Goal: Information Seeking & Learning: Learn about a topic

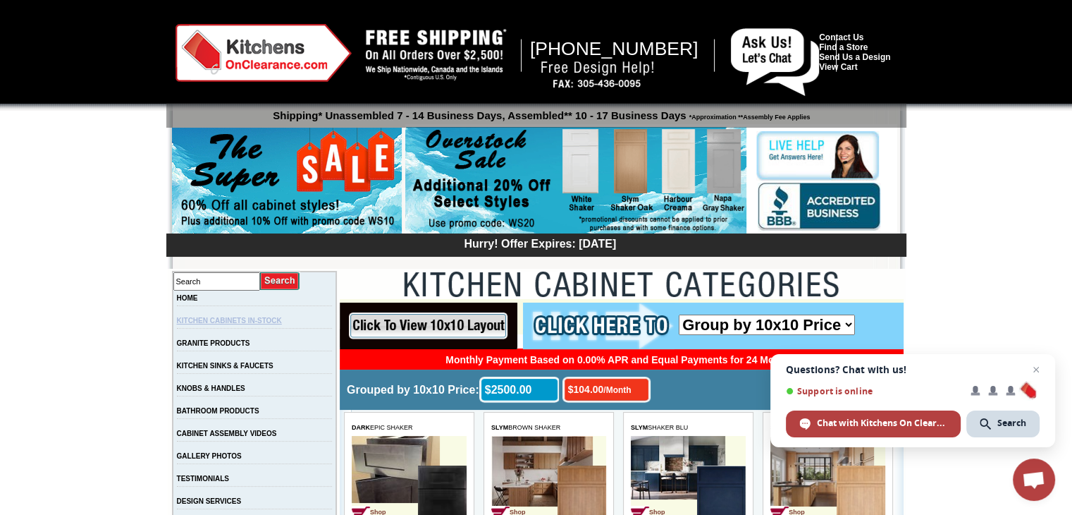
click at [265, 324] on link "KITCHEN CABINETS IN-STOCK" at bounding box center [229, 320] width 105 height 8
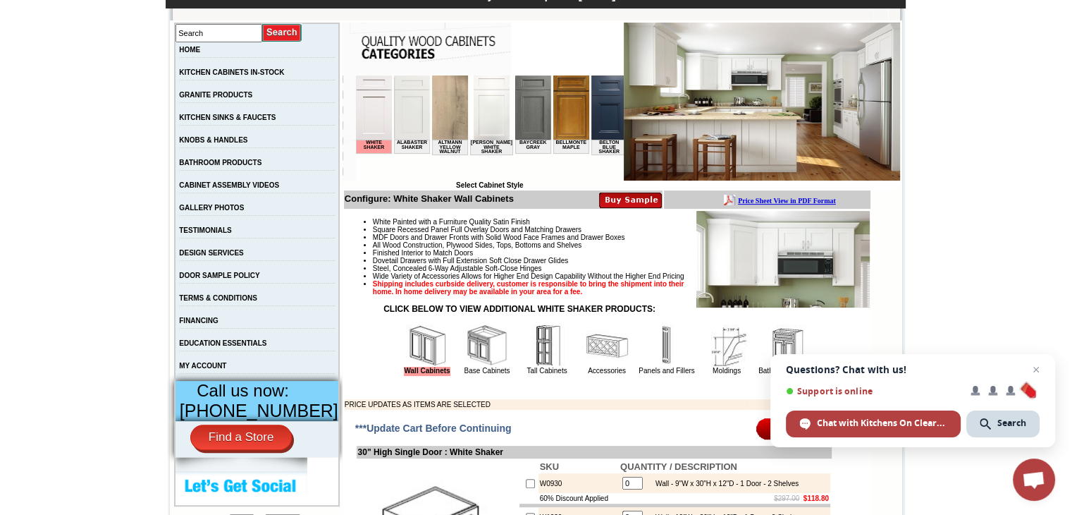
scroll to position [272, 0]
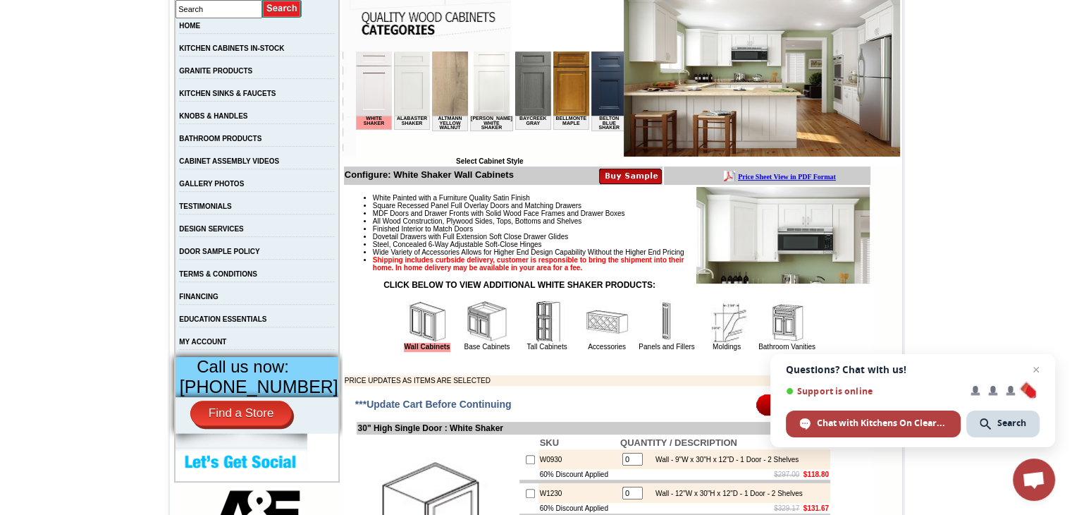
click at [836, 174] on b "Price Sheet View in PDF Format" at bounding box center [787, 177] width 98 height 8
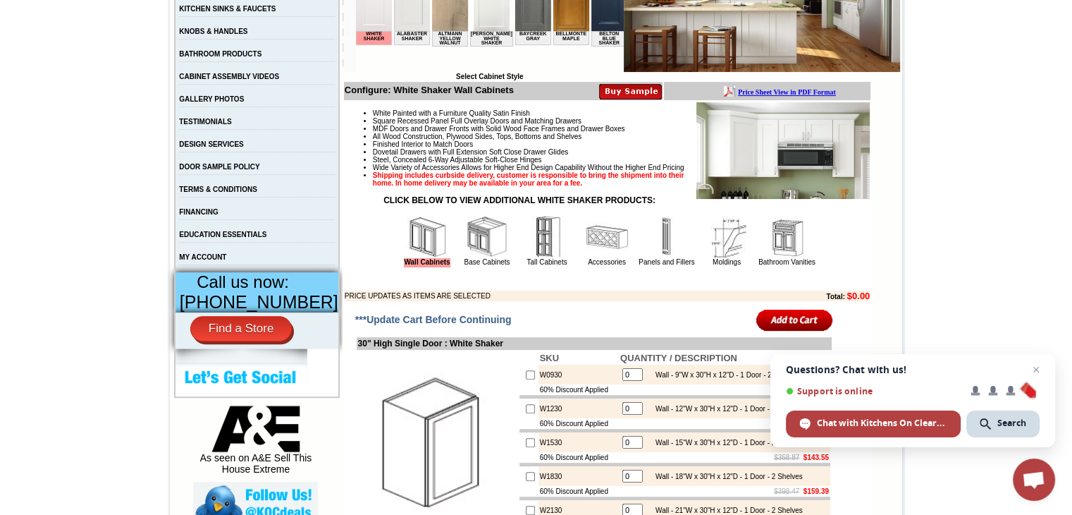
scroll to position [349, 0]
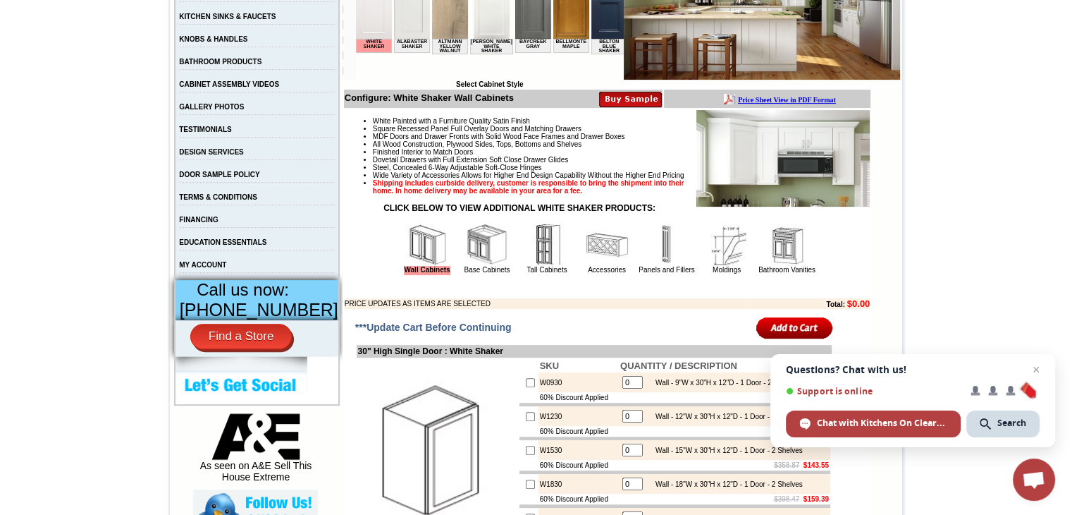
click at [474, 262] on img at bounding box center [487, 244] width 42 height 42
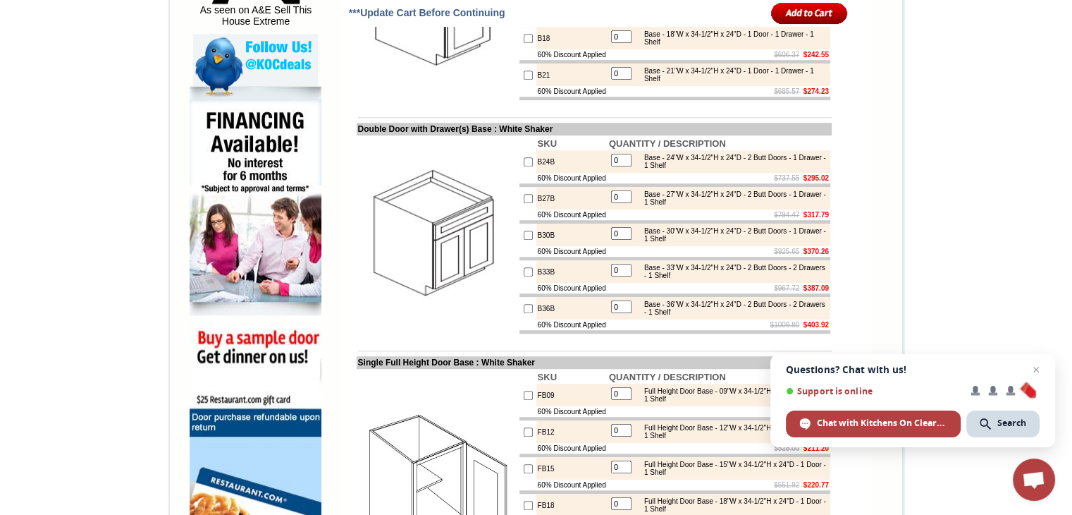
scroll to position [832, 0]
